Goal: Information Seeking & Learning: Check status

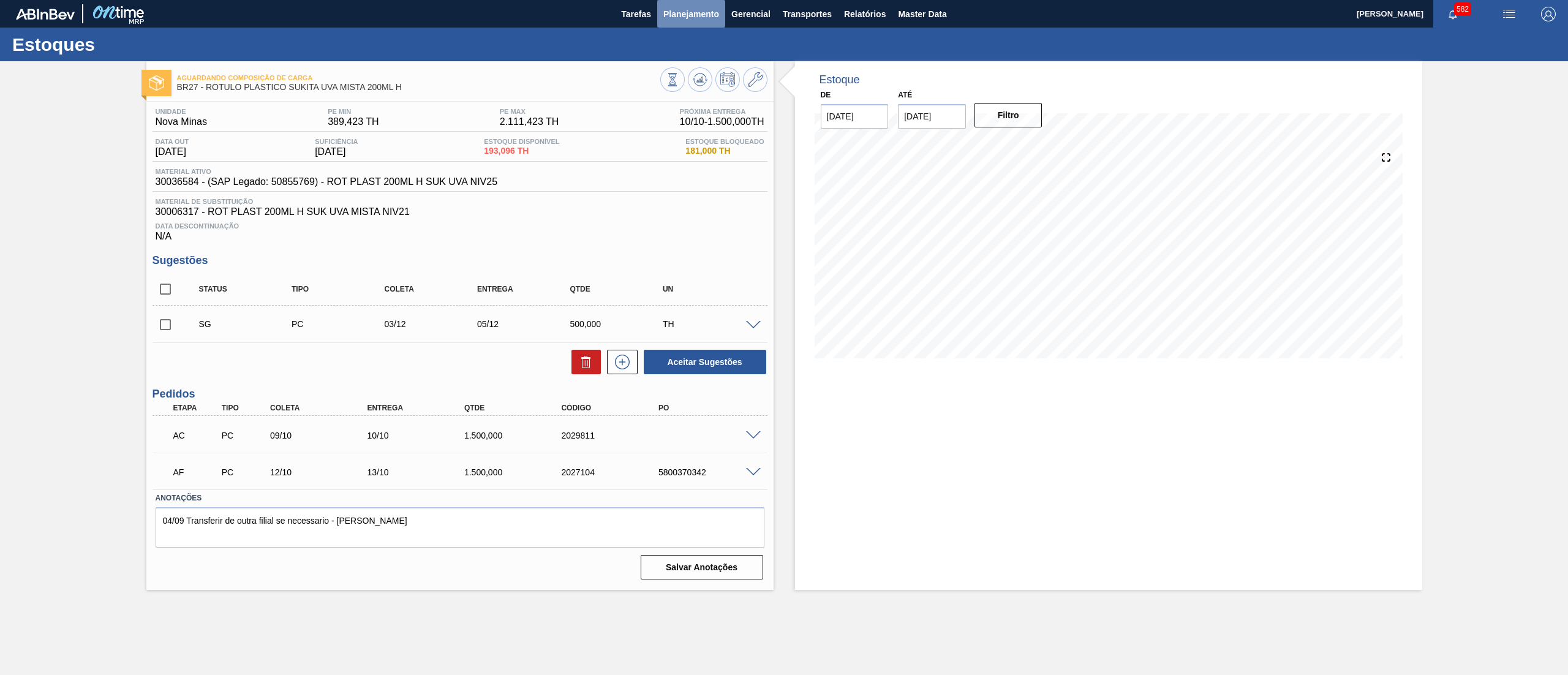
click at [695, 19] on span "Planejamento" at bounding box center [691, 14] width 56 height 15
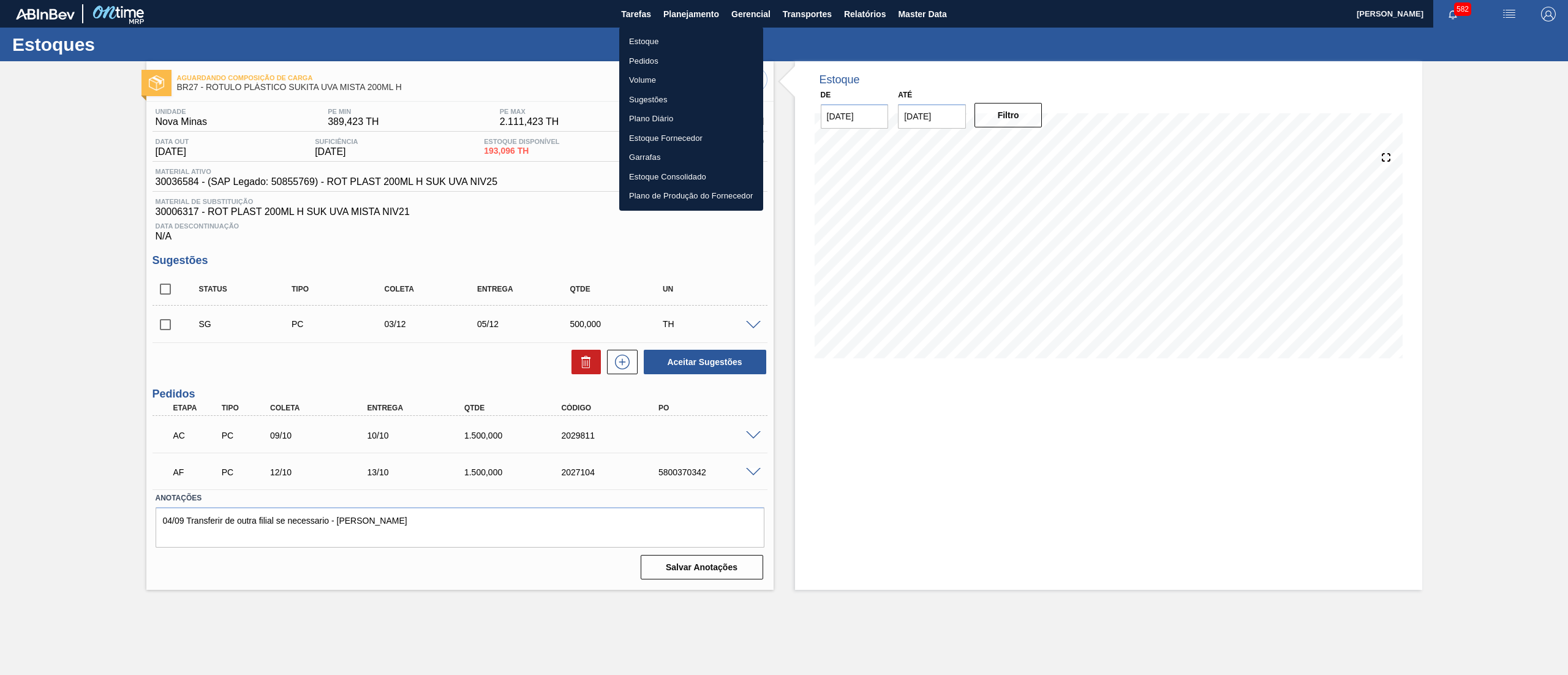
click at [686, 44] on li "Estoque" at bounding box center [691, 42] width 144 height 20
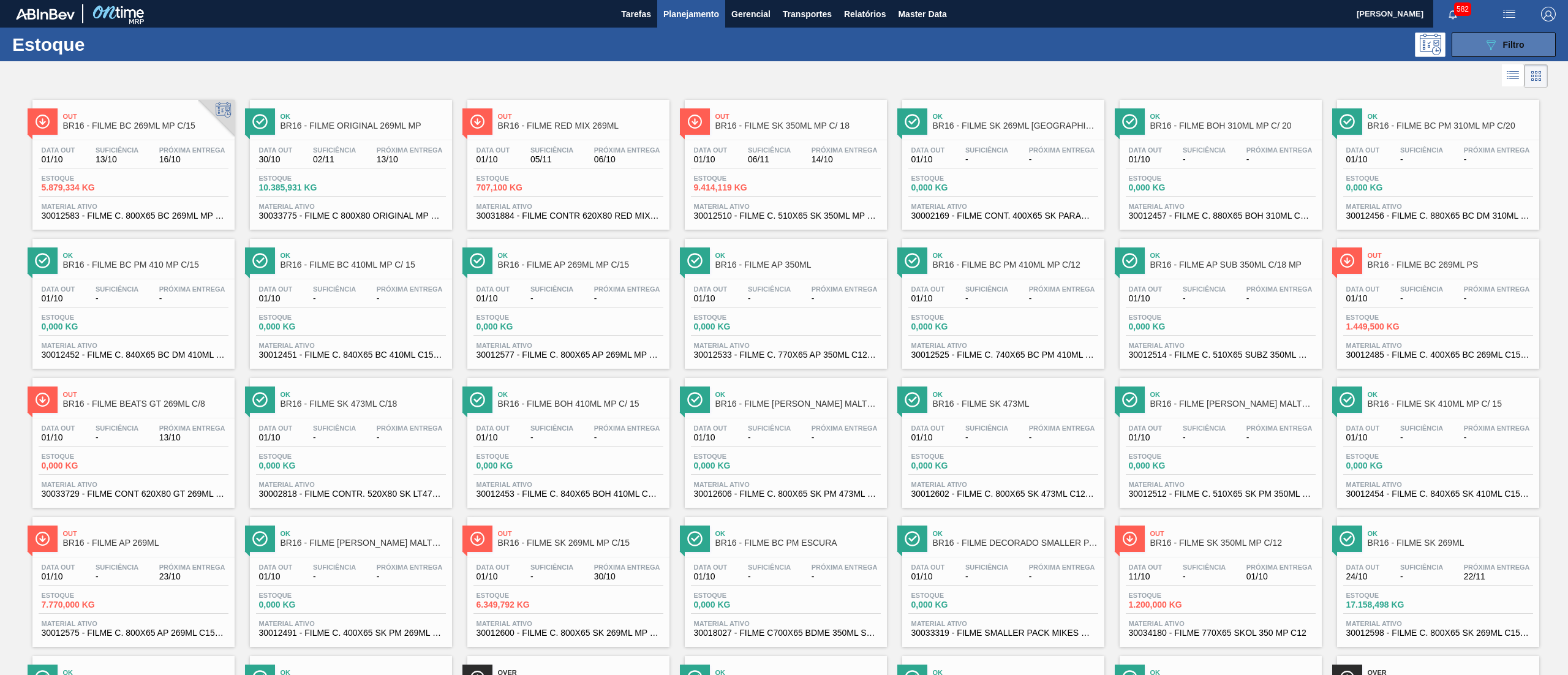
click at [1469, 34] on button "089F7B8B-B2A5-4AFE-B5C0-19BA573D28AC Filtro" at bounding box center [1504, 45] width 104 height 24
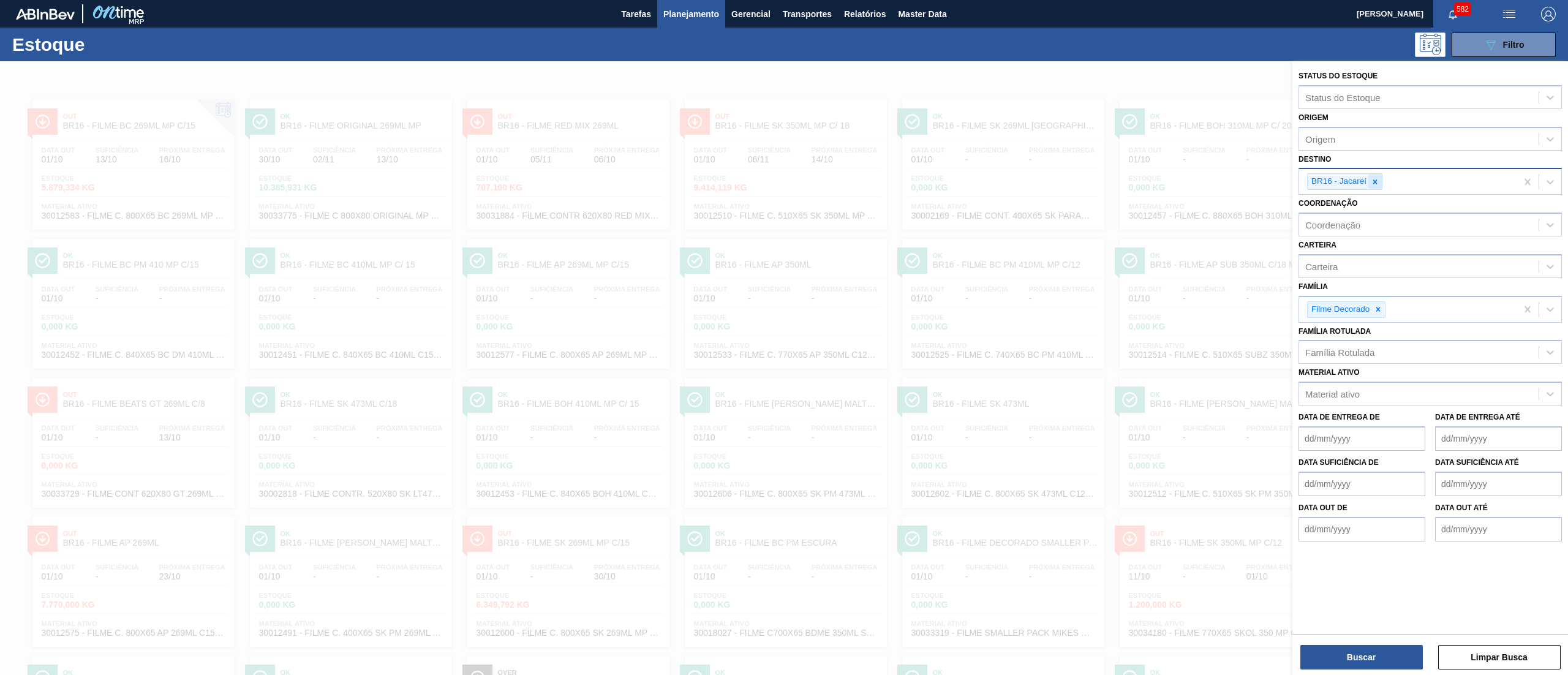
click at [1380, 178] on div at bounding box center [1375, 181] width 13 height 15
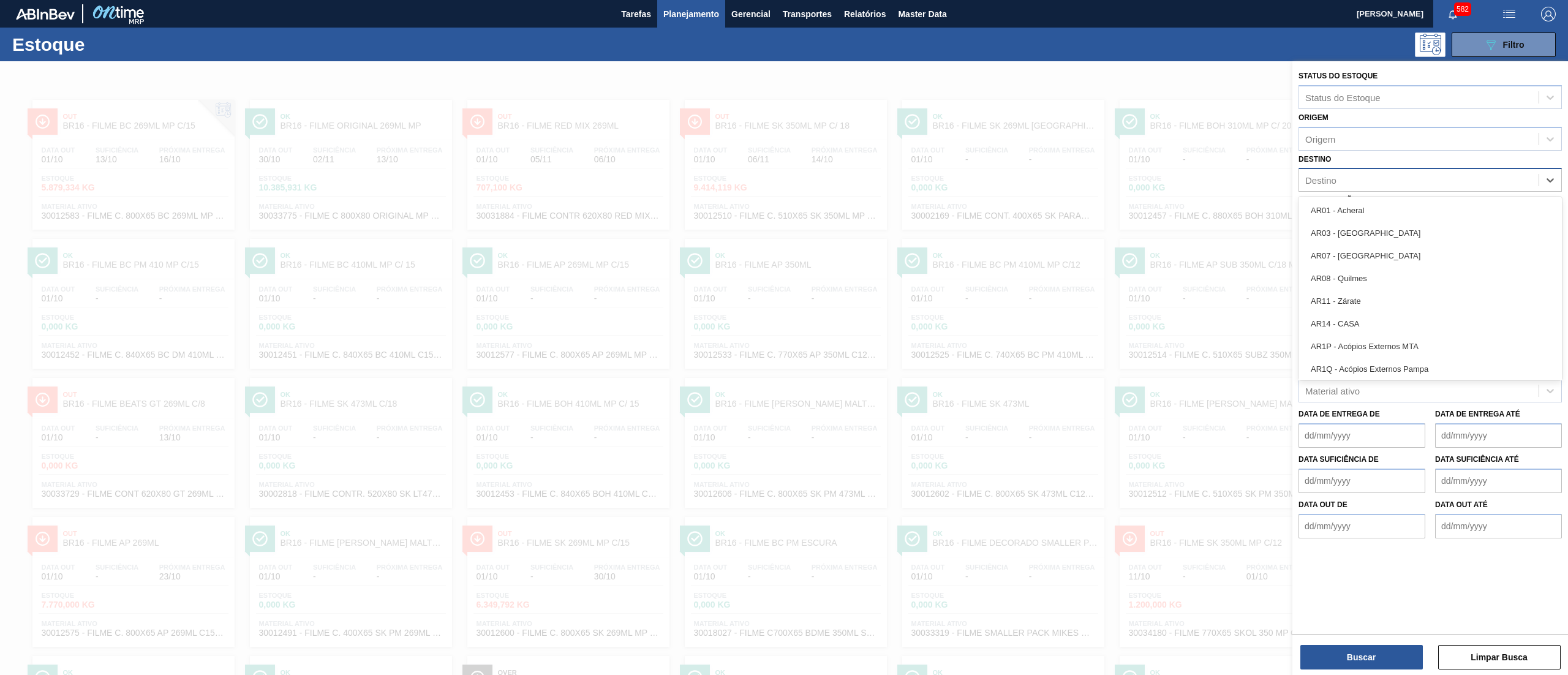
click at [1401, 183] on div "Destino" at bounding box center [1419, 180] width 239 height 18
click at [1401, 160] on div "Destino option BR16 - Jacareí, deselected. option AR01 - Acheral focused, 1 of …" at bounding box center [1430, 171] width 264 height 42
click at [1395, 181] on div "Destino" at bounding box center [1419, 180] width 239 height 18
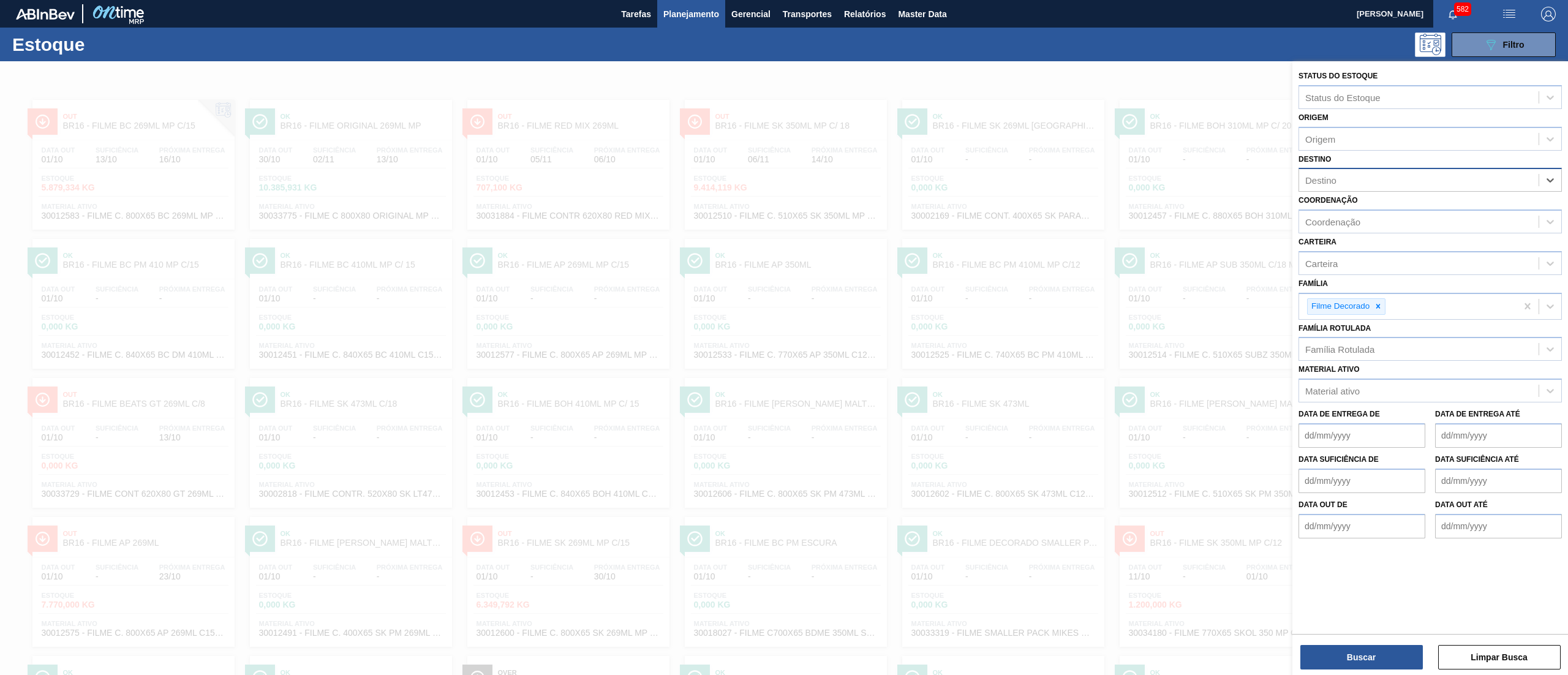
click at [1395, 181] on div "Destino" at bounding box center [1419, 180] width 239 height 18
click at [1379, 156] on div "Destino option BR16 - Jacareí, deselected. Select is focused ,type to refine li…" at bounding box center [1430, 171] width 264 height 42
click at [1385, 187] on div "Destino" at bounding box center [1419, 180] width 239 height 18
type input "18"
click at [1395, 213] on div "BR18 - [GEOGRAPHIC_DATA]" at bounding box center [1430, 210] width 264 height 22
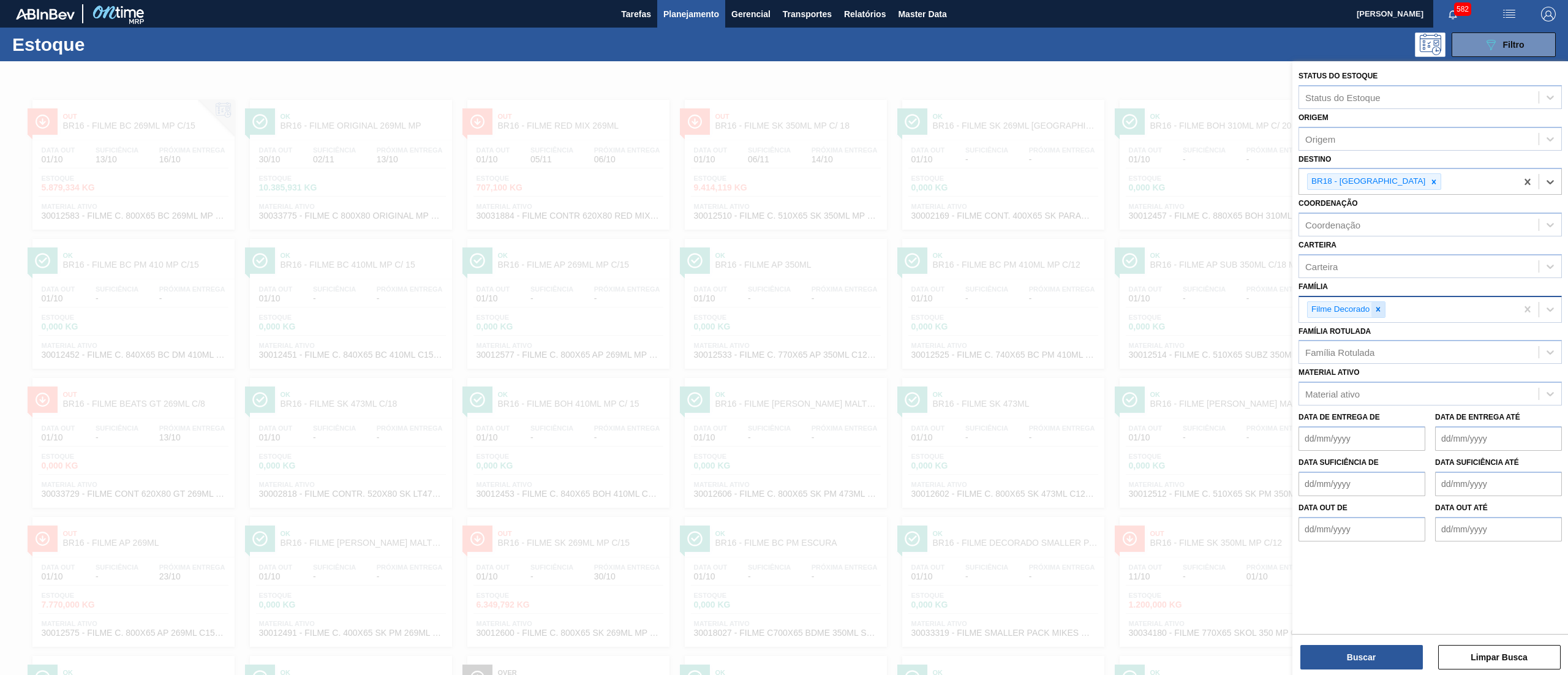
click at [1378, 312] on icon at bounding box center [1378, 309] width 8 height 8
type input "garr"
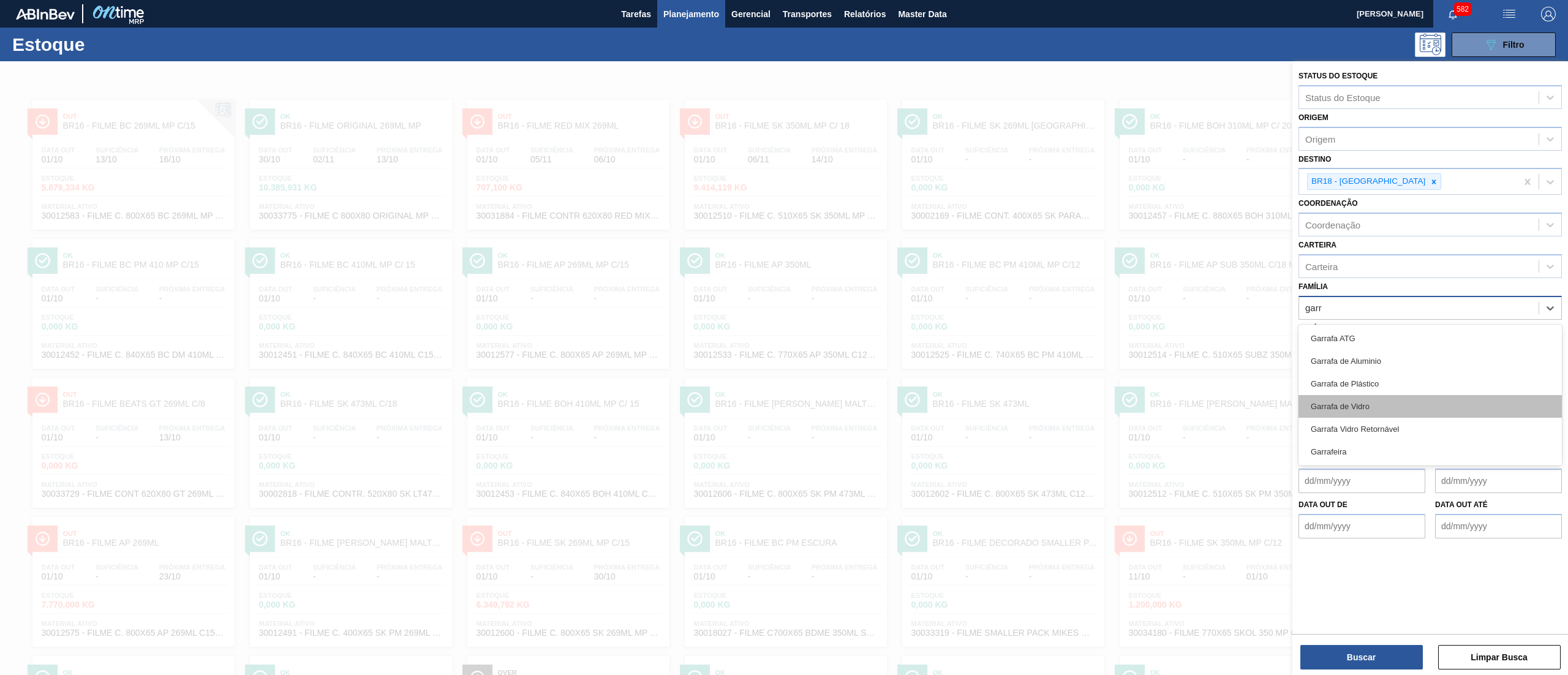
click at [1380, 396] on div "Garrafa de Vidro" at bounding box center [1430, 406] width 264 height 22
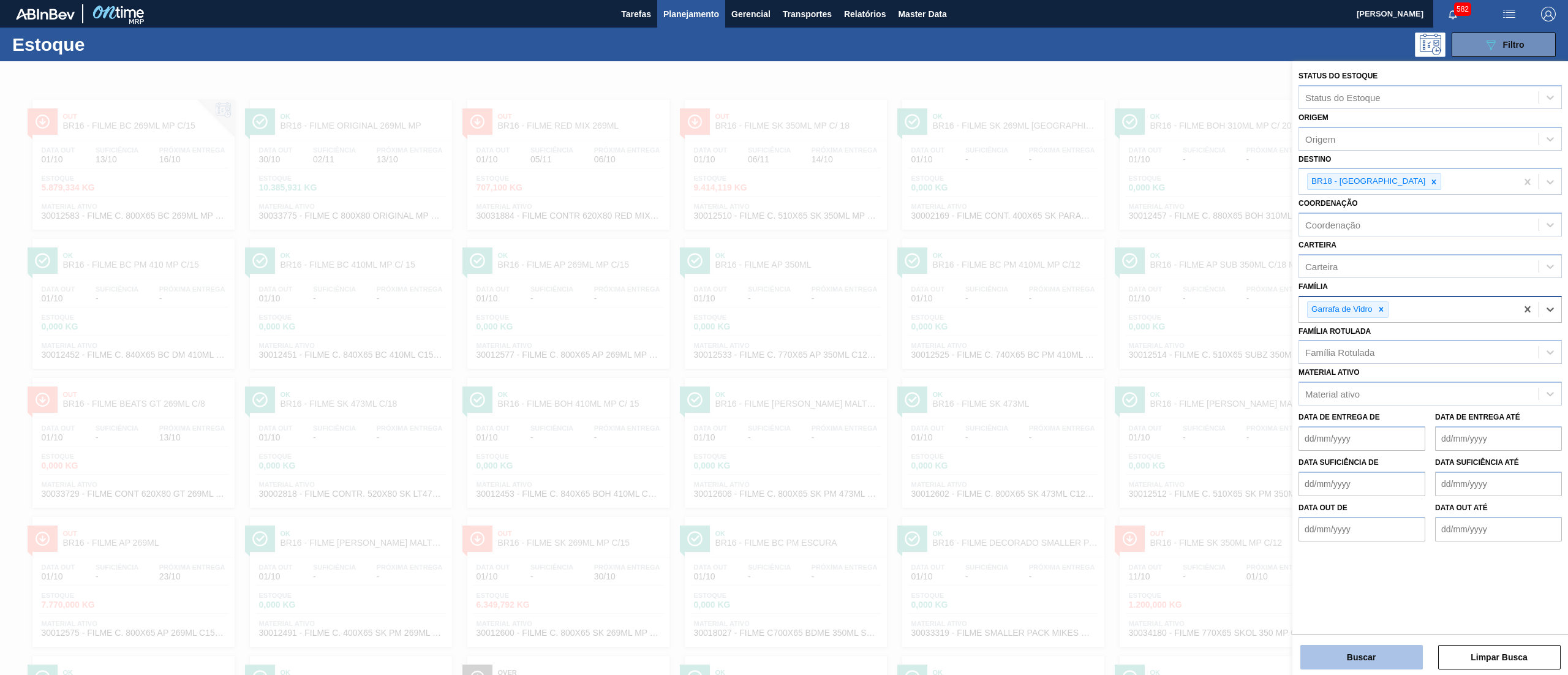
click at [1326, 663] on button "Buscar" at bounding box center [1361, 657] width 122 height 24
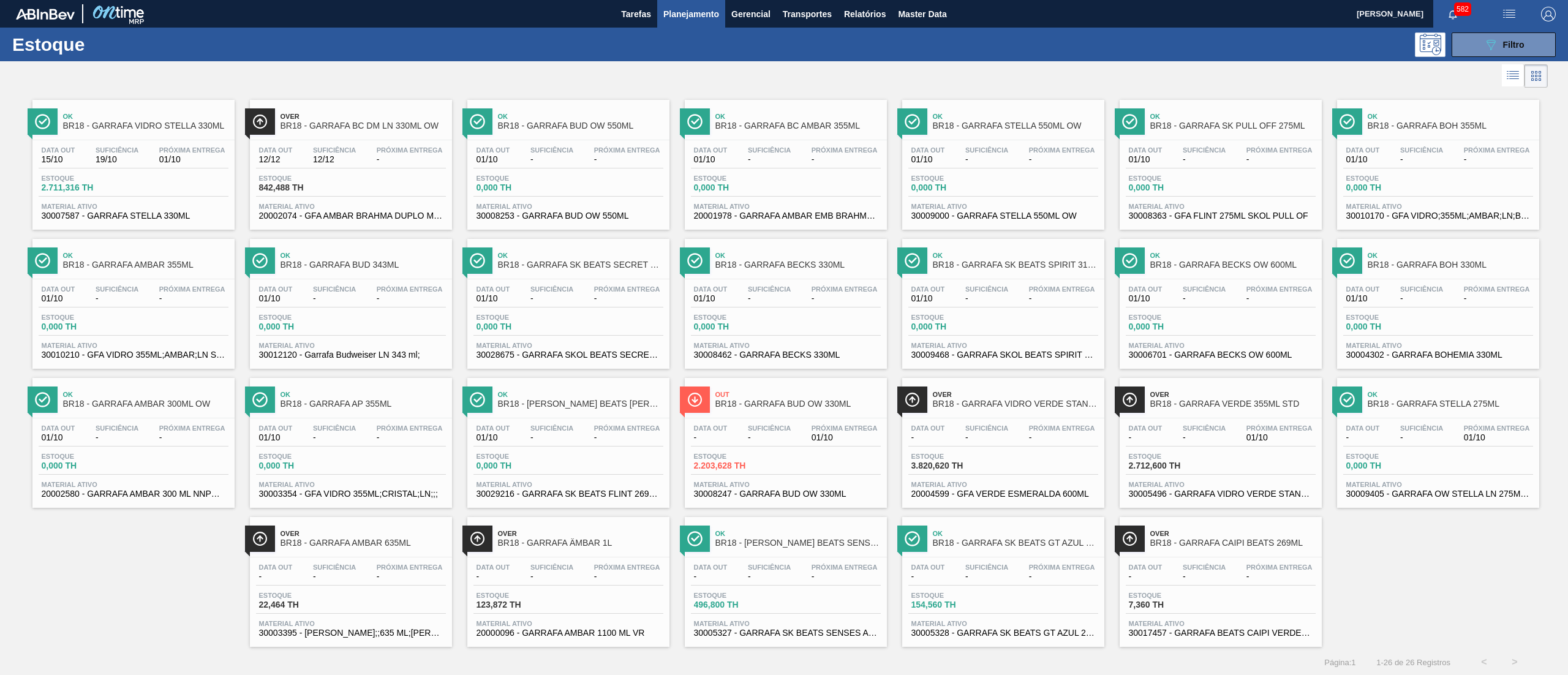
scroll to position [4, 0]
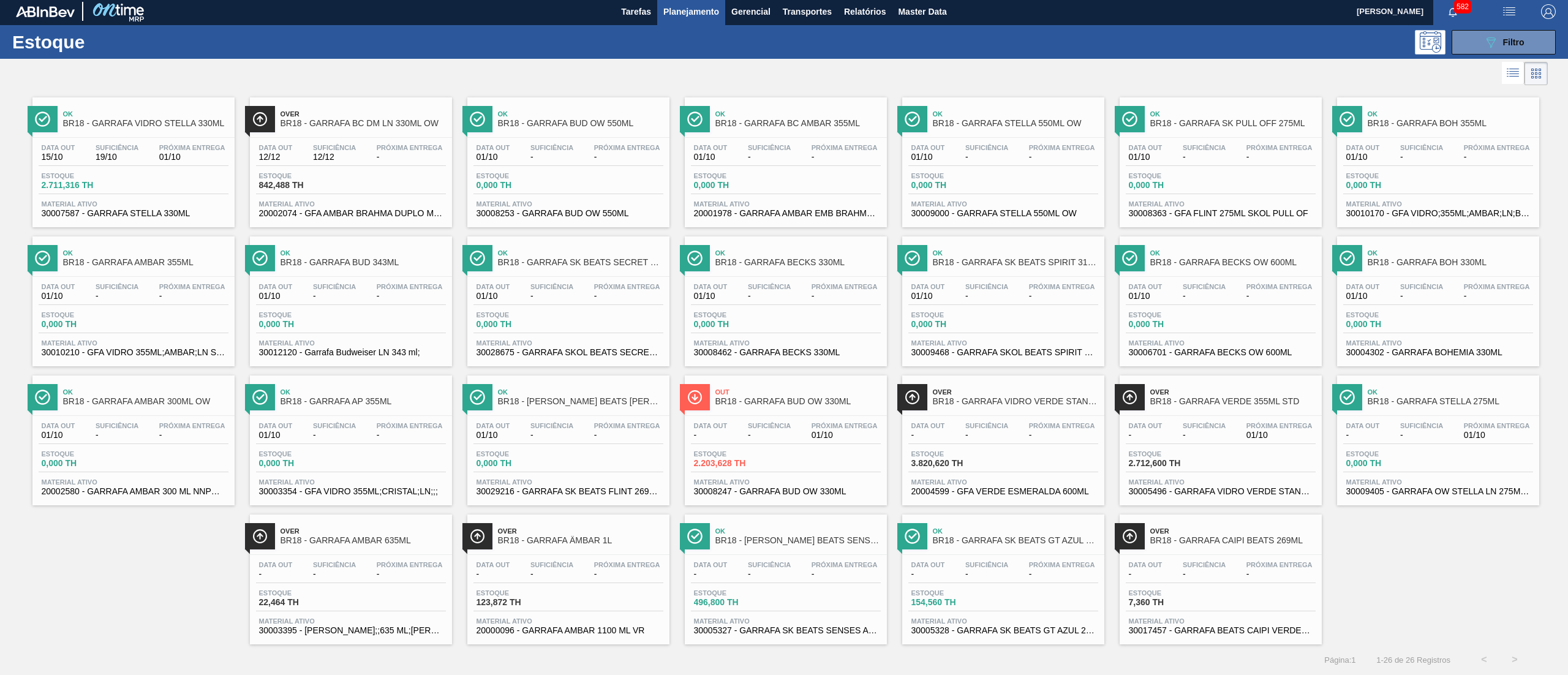
click at [802, 624] on div "Material ativo 30005327 - [PERSON_NAME] BEATS SENSES AZUL 269ML" at bounding box center [786, 626] width 190 height 18
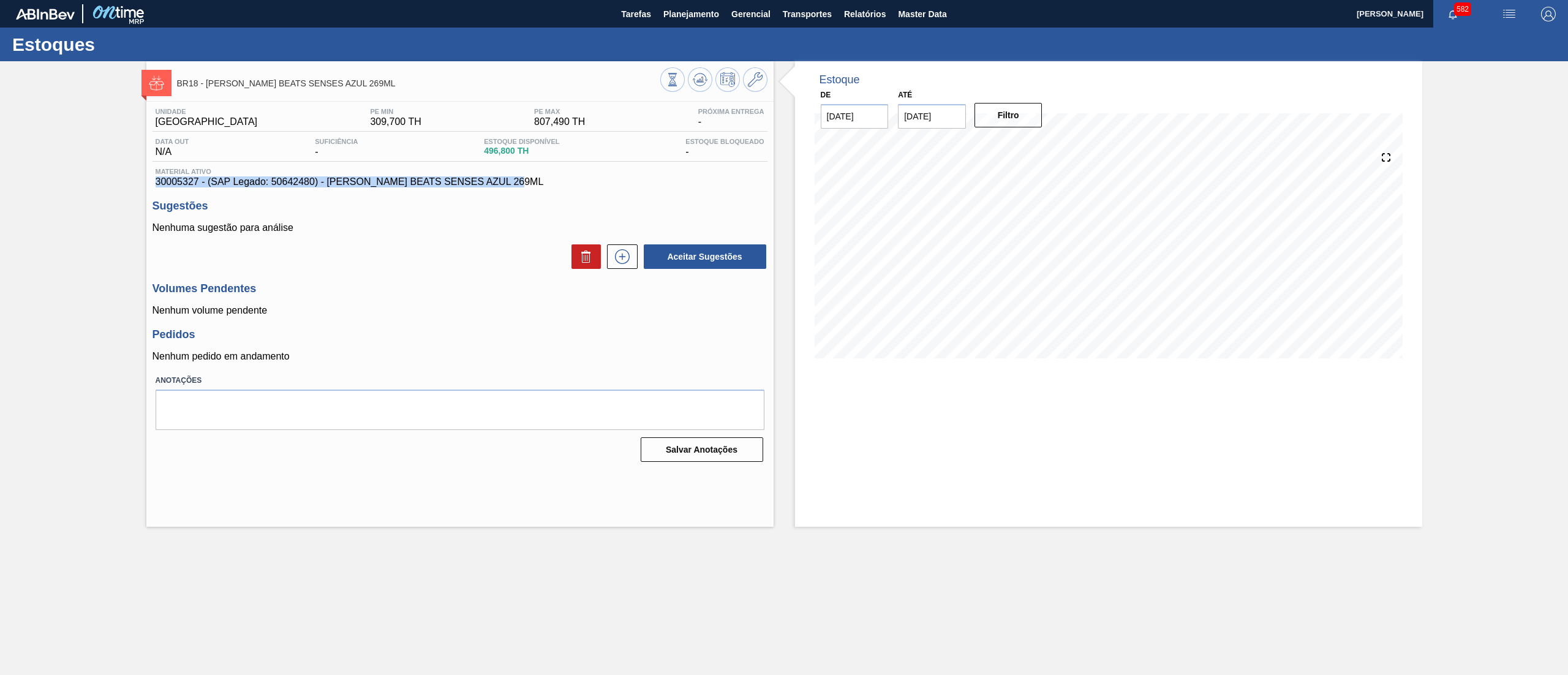
drag, startPoint x: 526, startPoint y: 183, endPoint x: 96, endPoint y: 184, distance: 430.0
click at [96, 184] on div "BR18 - [PERSON_NAME] BEATS SENSES AZUL 269ML Unidade Pernambuco PE MIN 309,700 …" at bounding box center [784, 294] width 1568 height 465
copy span "30005327 - (SAP Legado: 50642480) - [PERSON_NAME] BEATS SENSES AZUL 269ML"
drag, startPoint x: 484, startPoint y: 154, endPoint x: 509, endPoint y: 159, distance: 25.5
click at [509, 159] on div "Data out N/A Suficiência - Estoque Disponível 496,800 TH [DEMOGRAPHIC_DATA] Blo…" at bounding box center [460, 149] width 615 height 24
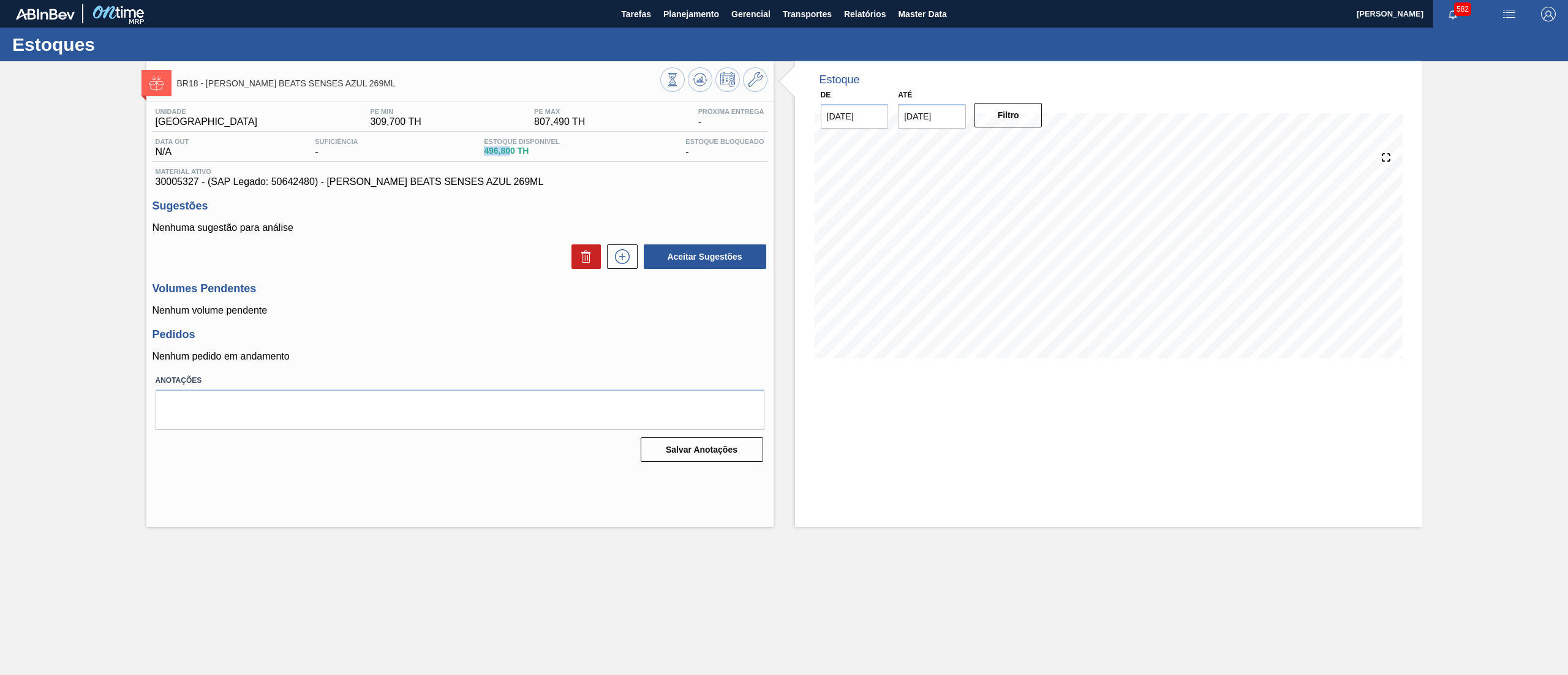
copy span "496,80"
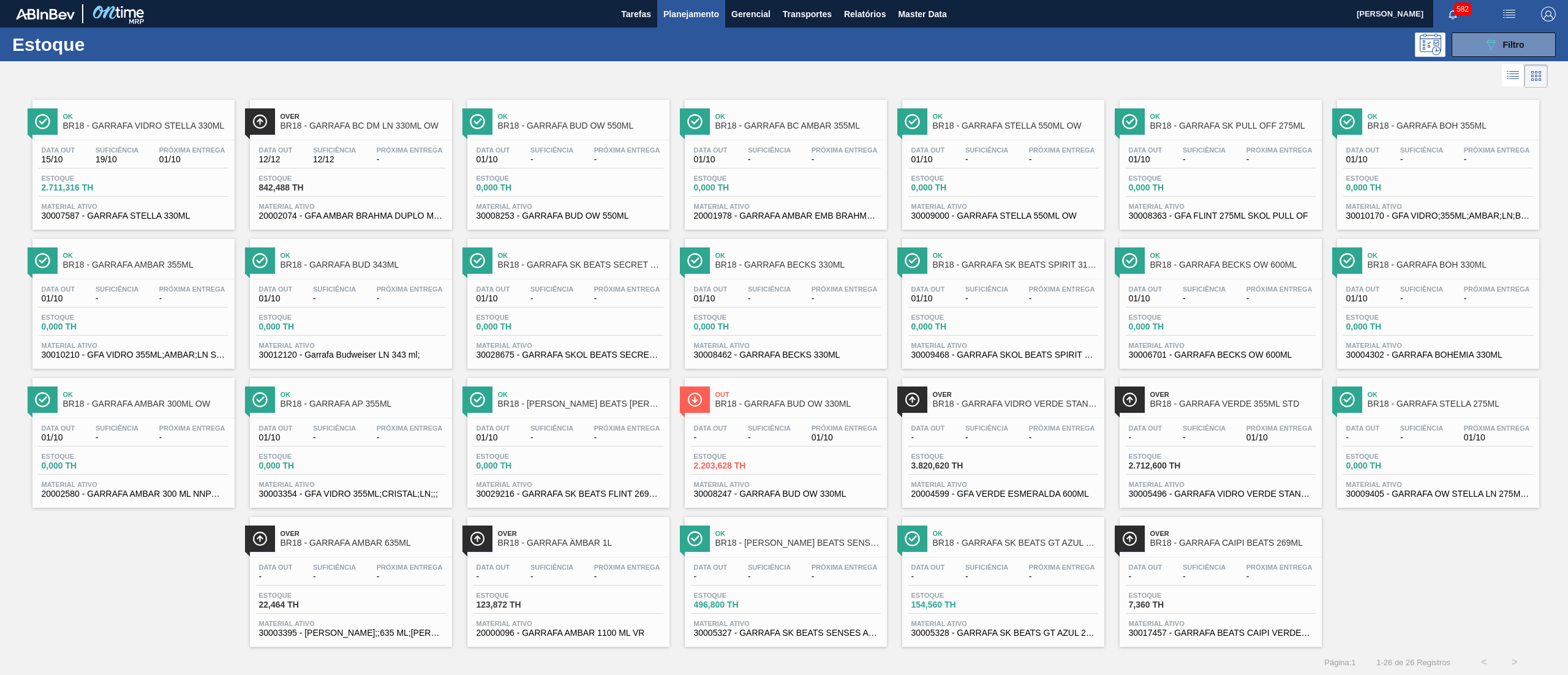
click at [996, 613] on div "Estoque 154,560 TH" at bounding box center [1004, 603] width 190 height 22
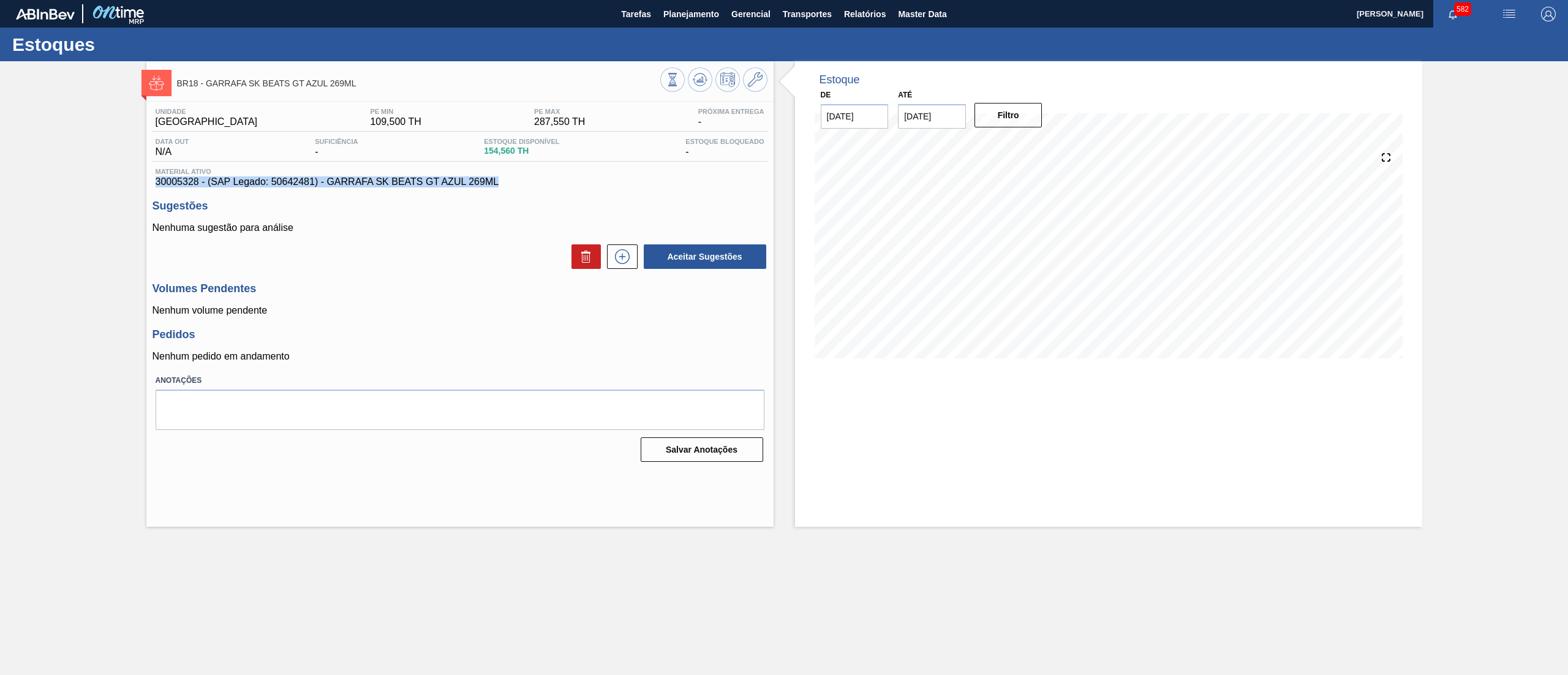
drag, startPoint x: 511, startPoint y: 184, endPoint x: 129, endPoint y: 184, distance: 382.0
click at [129, 184] on div "BR18 - [PERSON_NAME] BEATS GT AZUL 269ML Unidade Pernambuco PE MIN 109,500 TH P…" at bounding box center [784, 294] width 1568 height 465
copy span "30005328 - (SAP Legado: 50642481) - GARRAFA SK BEATS GT AZUL 269ML"
drag, startPoint x: 478, startPoint y: 151, endPoint x: 511, endPoint y: 151, distance: 33.0
click at [511, 151] on div "Data out N/A Suficiência - Estoque Disponível 154,560 TH [DEMOGRAPHIC_DATA] Blo…" at bounding box center [460, 149] width 615 height 24
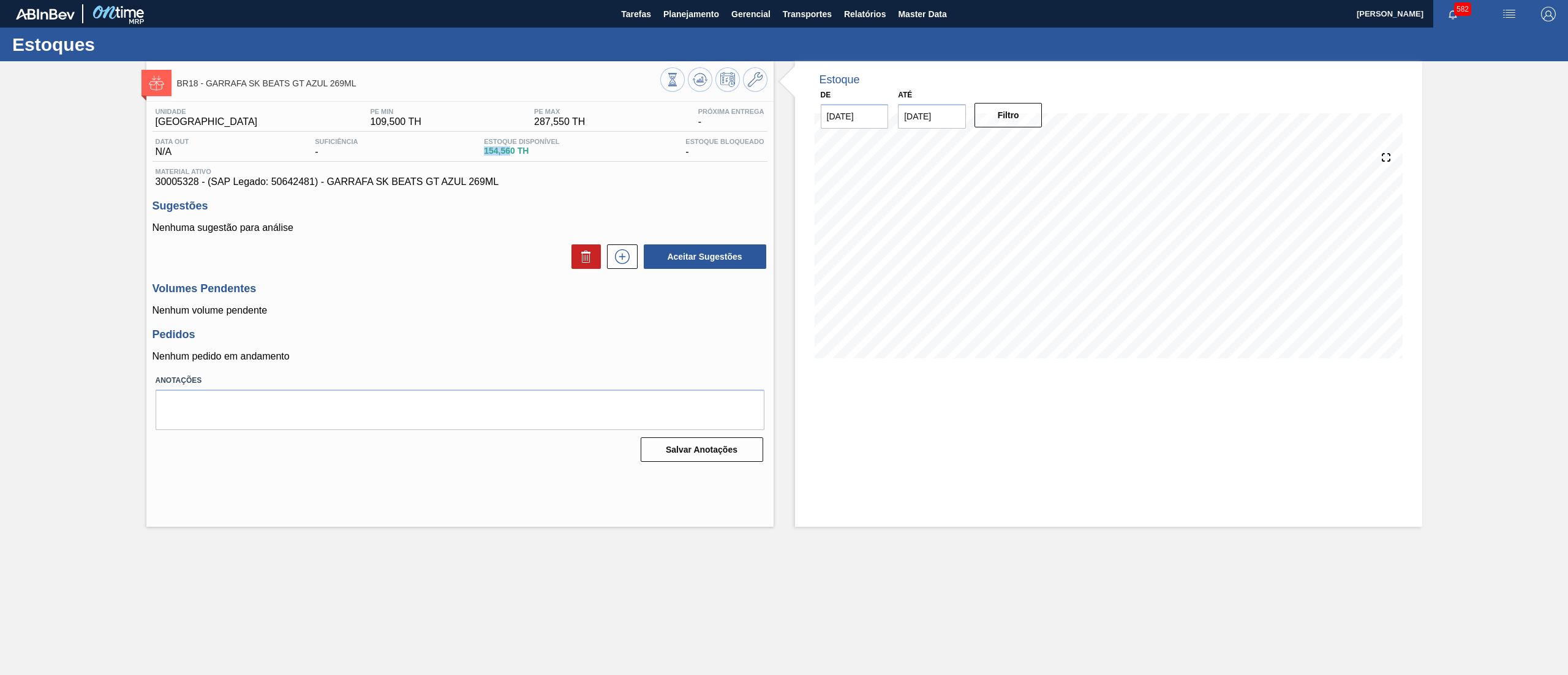
copy span "154,56"
